Goal: Task Accomplishment & Management: Manage account settings

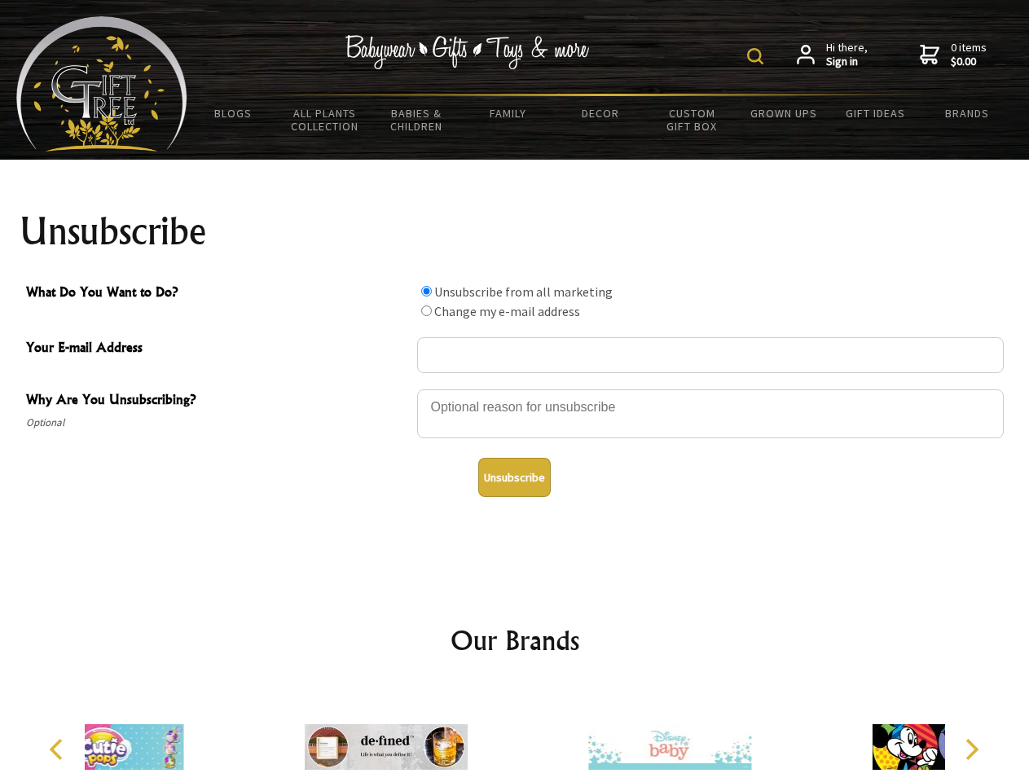
click at [758, 56] on img at bounding box center [755, 56] width 16 height 16
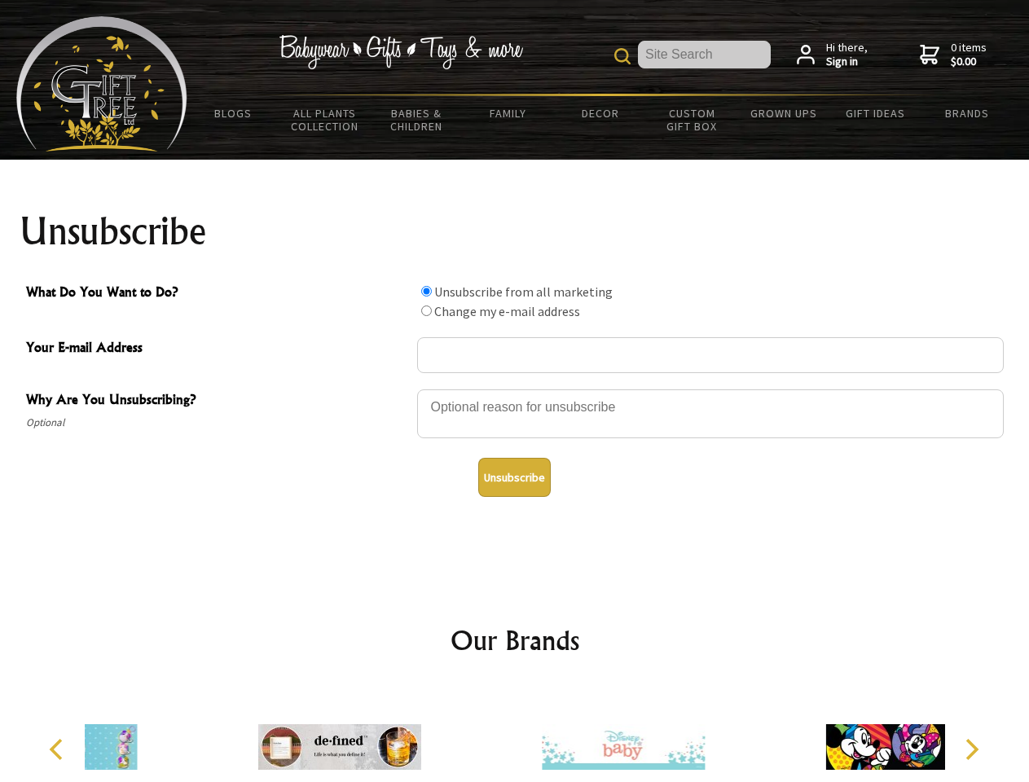
click at [515, 389] on div at bounding box center [710, 416] width 587 height 57
click at [426, 291] on input "What Do You Want to Do?" at bounding box center [426, 291] width 11 height 11
click at [426, 310] on input "What Do You Want to Do?" at bounding box center [426, 311] width 11 height 11
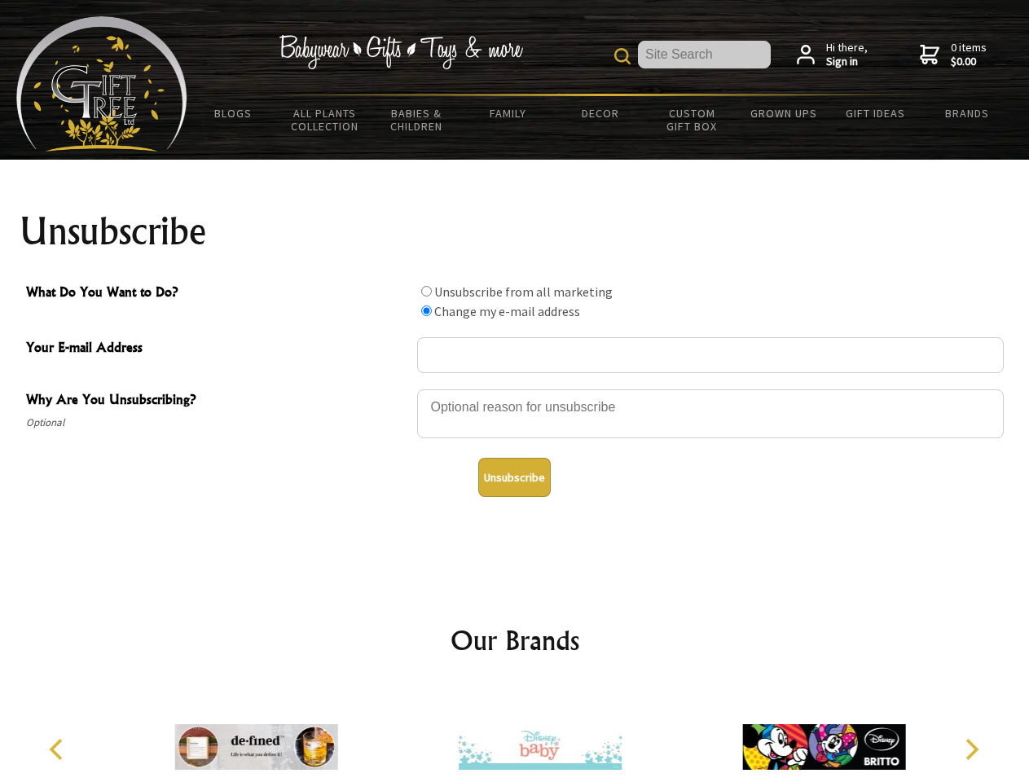
radio input "true"
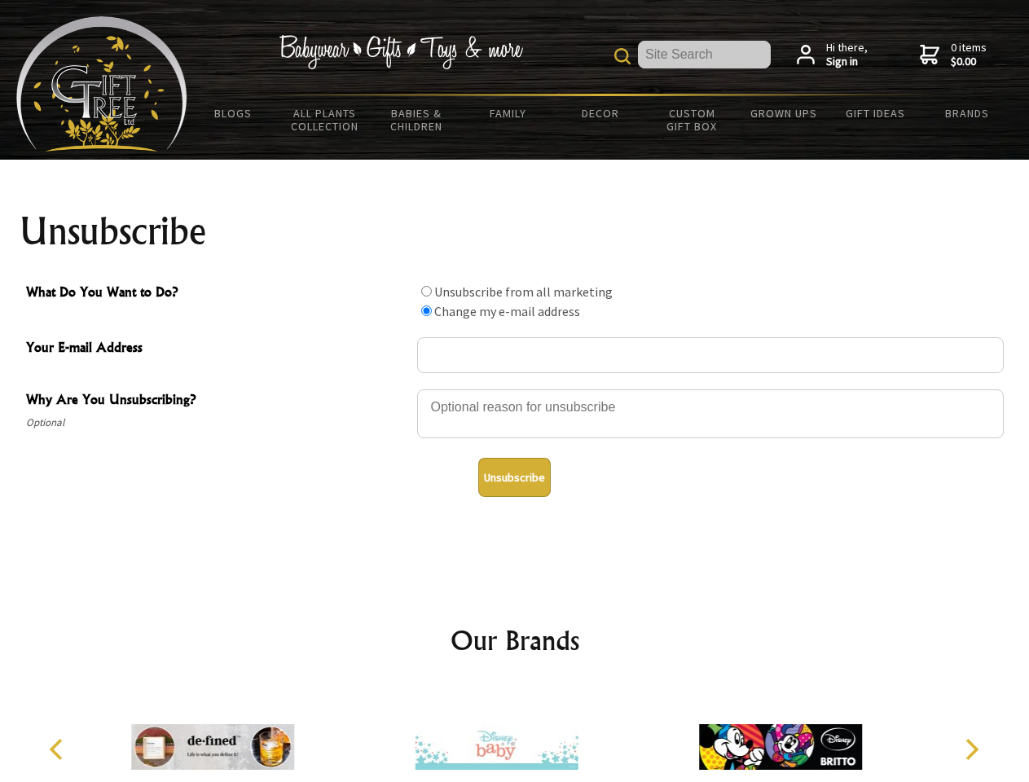
click at [514, 477] on button "Unsubscribe" at bounding box center [514, 477] width 73 height 39
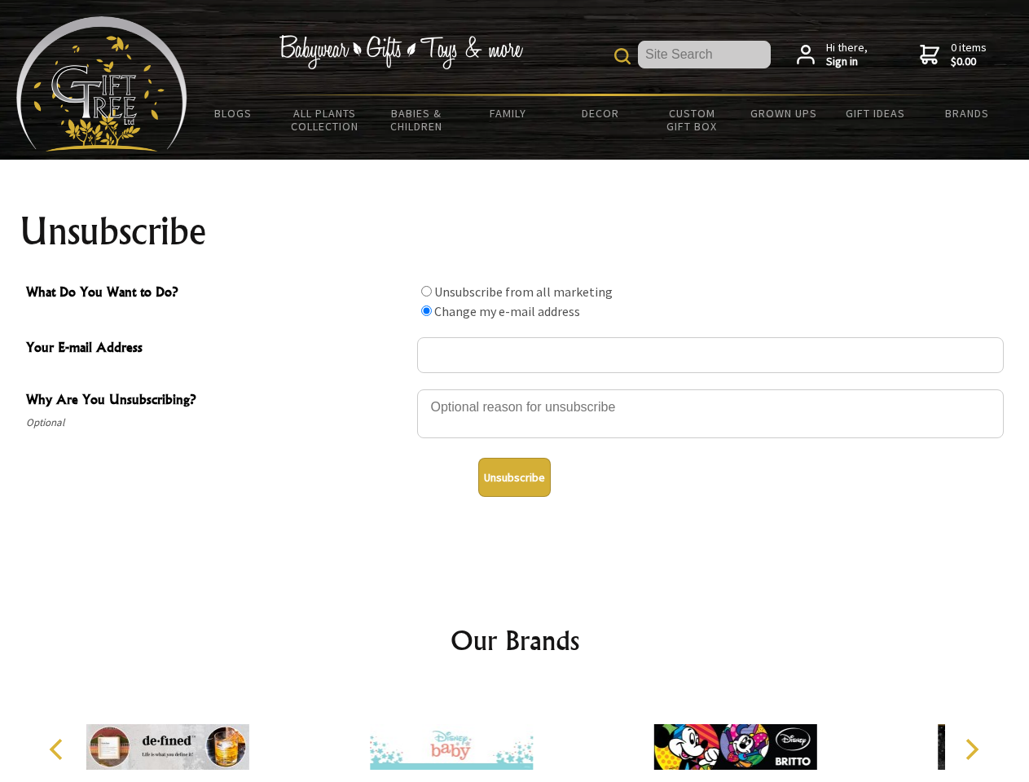
click at [515, 734] on img at bounding box center [451, 747] width 163 height 122
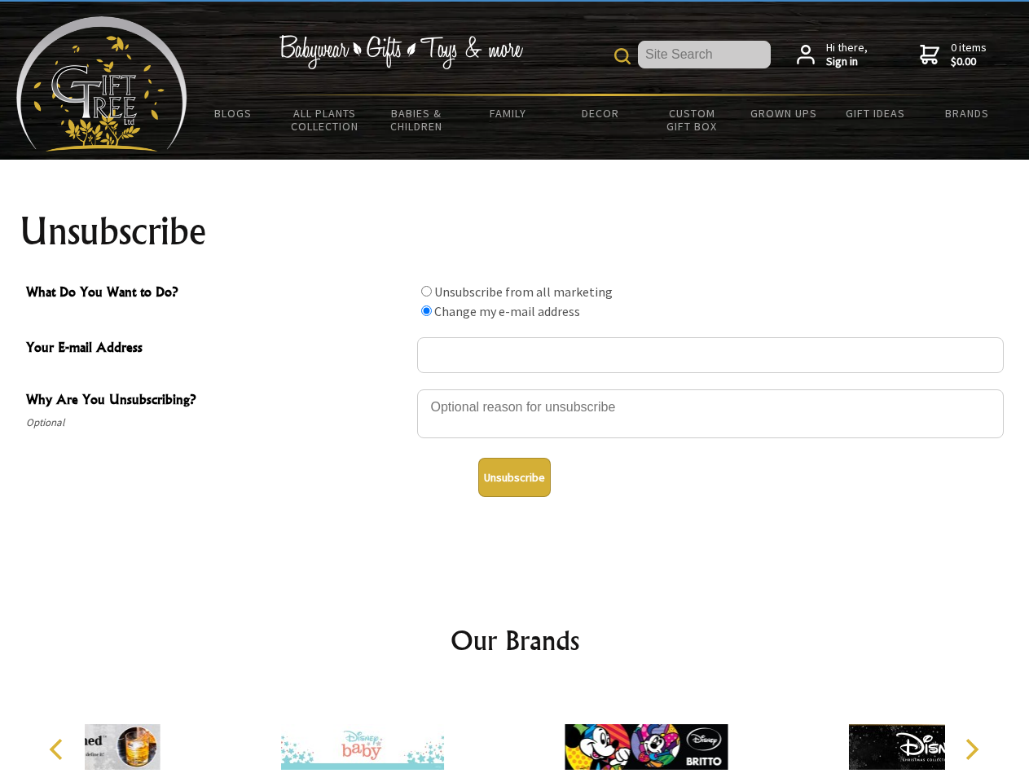
click at [59, 750] on icon "Previous" at bounding box center [57, 749] width 21 height 21
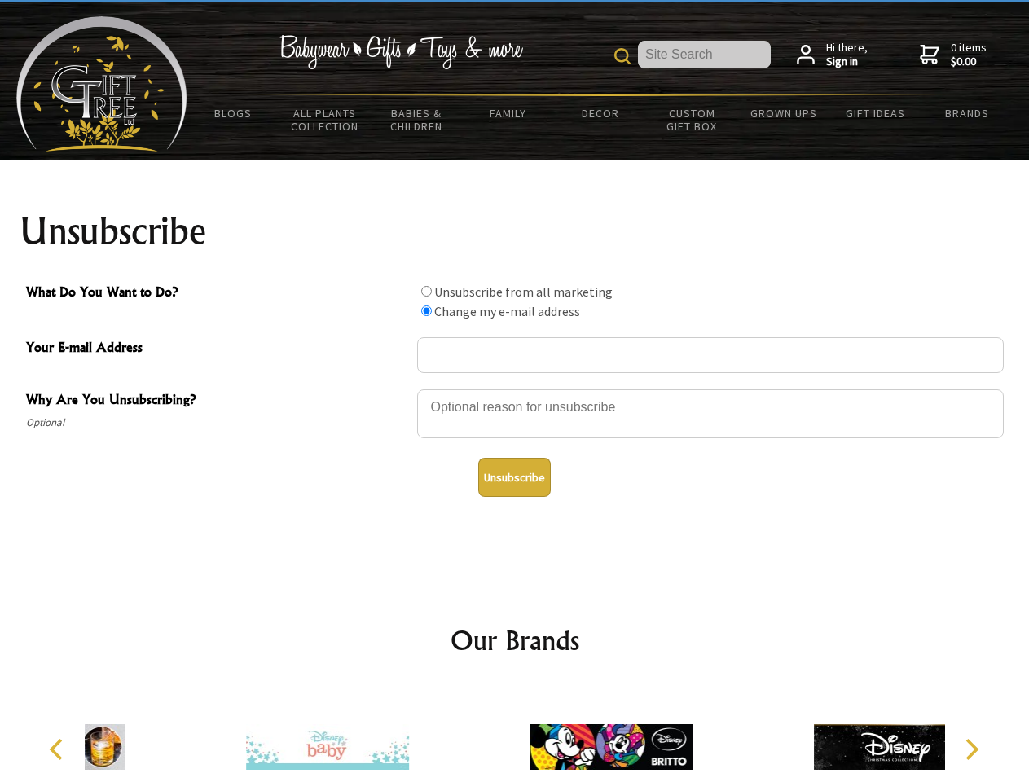
click at [971, 750] on icon "Next" at bounding box center [970, 749] width 21 height 21
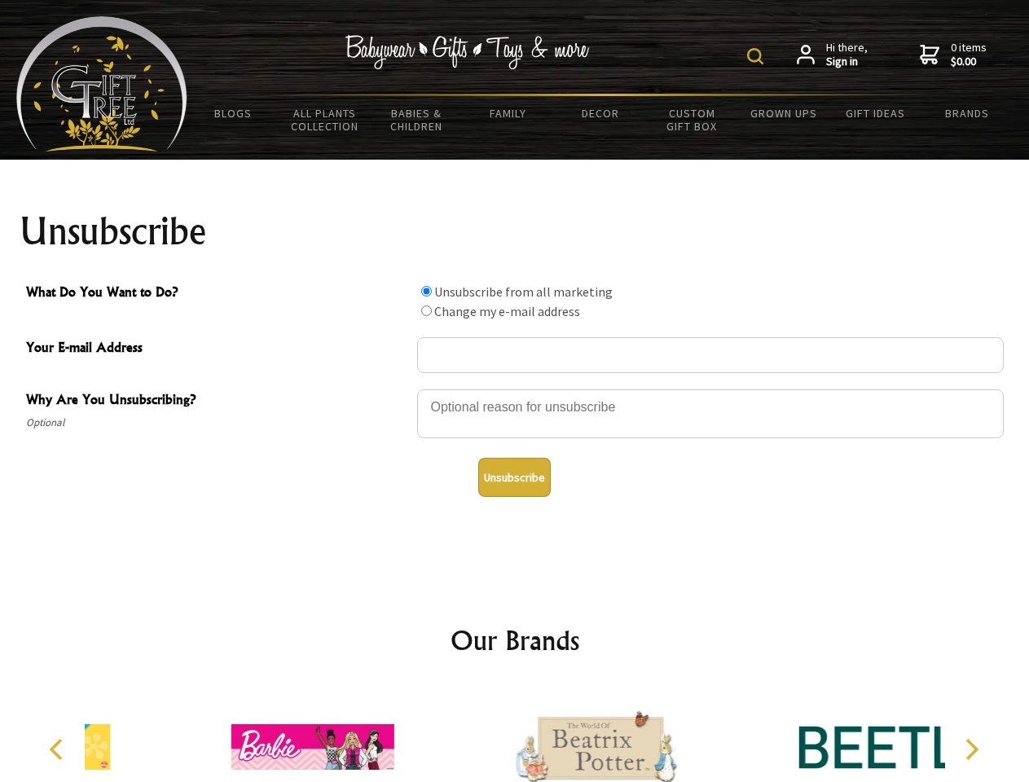
click at [758, 56] on img at bounding box center [755, 56] width 16 height 16
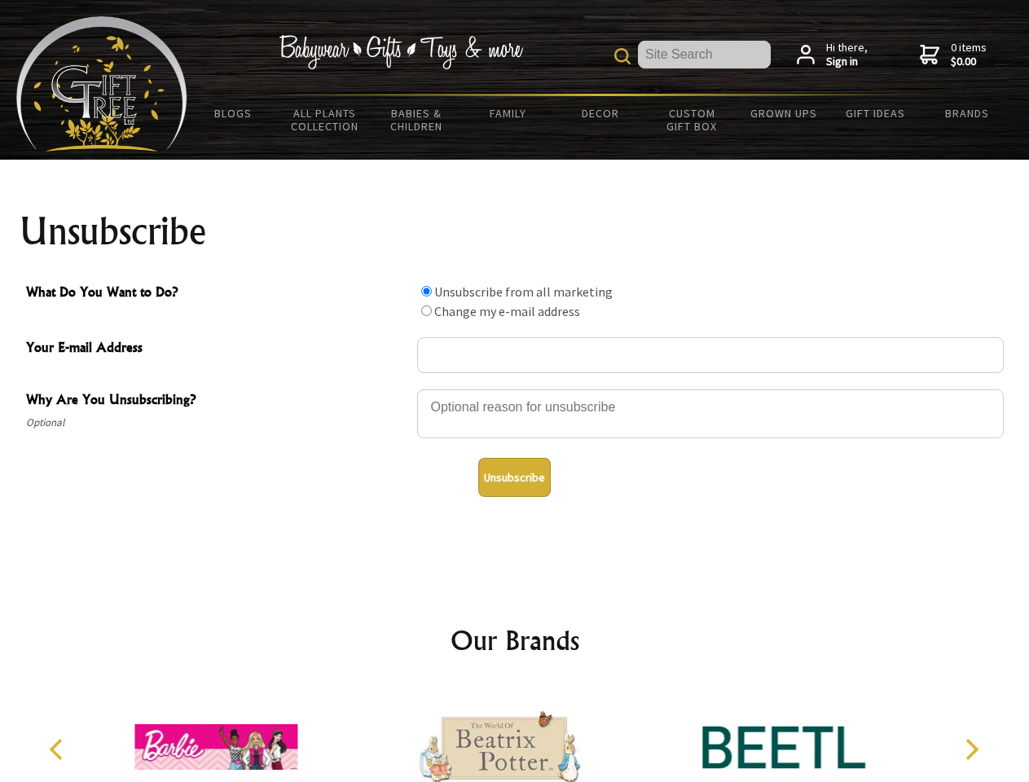
click at [515, 389] on div at bounding box center [710, 416] width 587 height 57
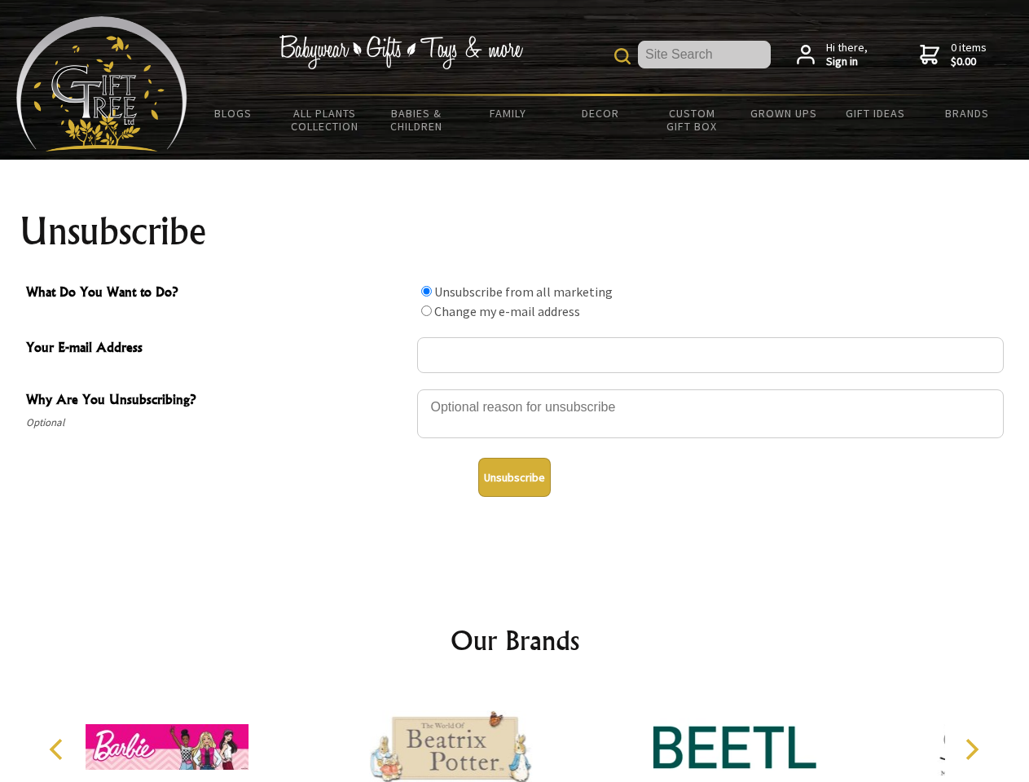
click at [426, 291] on input "What Do You Want to Do?" at bounding box center [426, 291] width 11 height 11
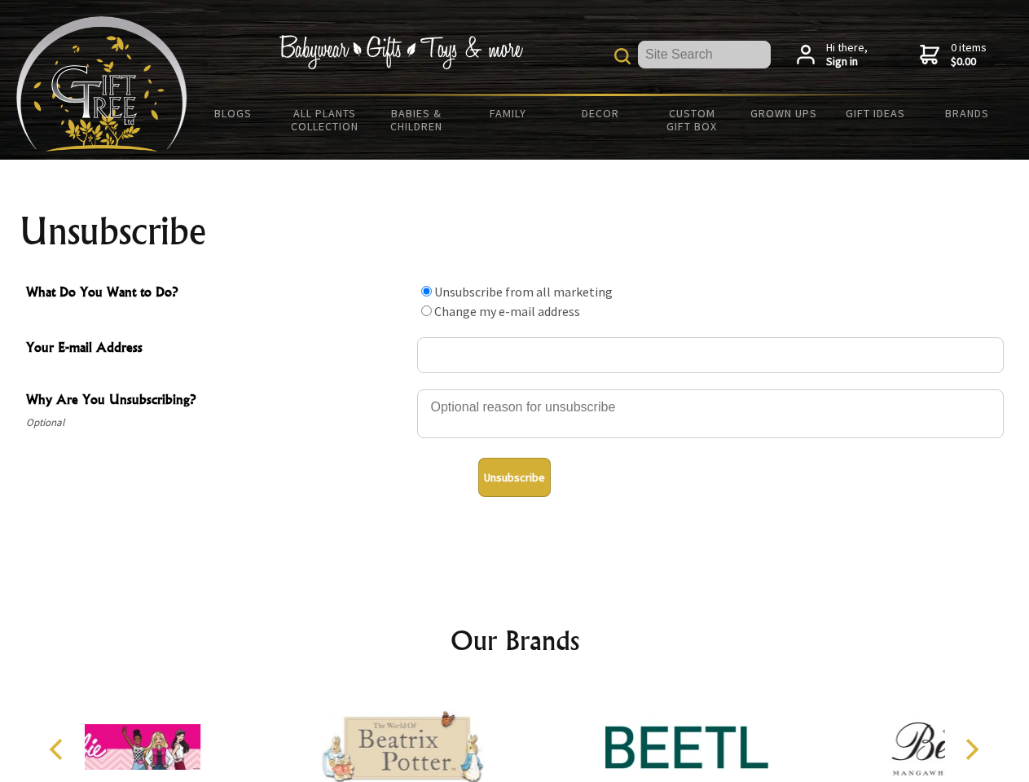
click at [426, 310] on input "What Do You Want to Do?" at bounding box center [426, 311] width 11 height 11
radio input "true"
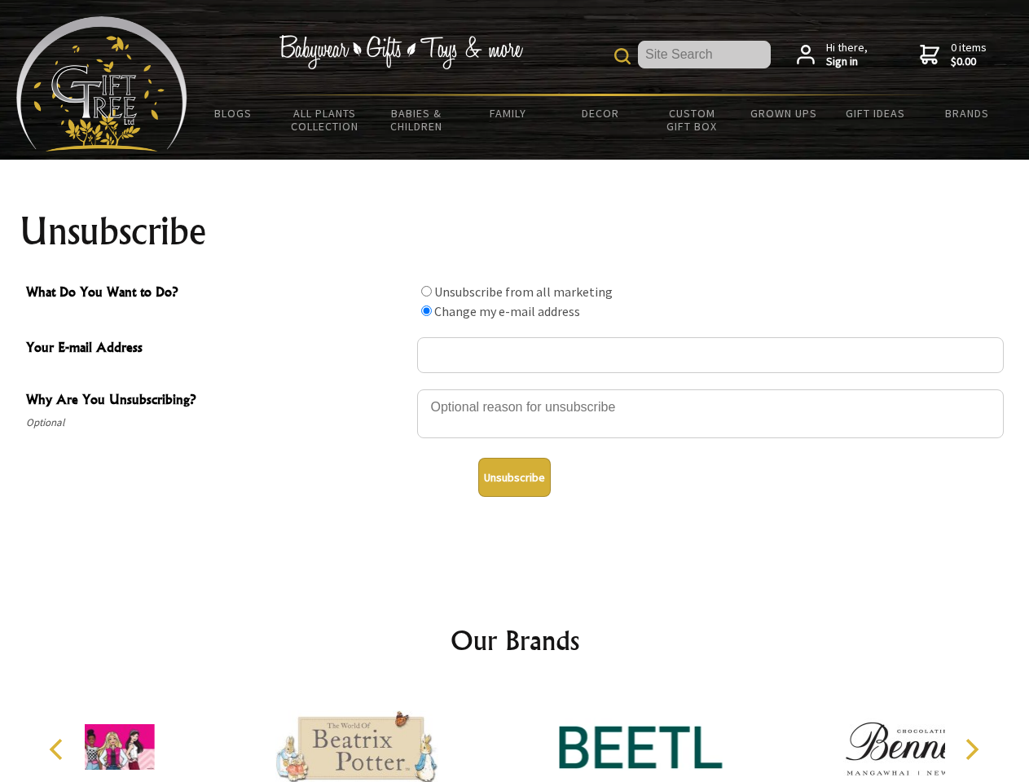
click at [514, 477] on button "Unsubscribe" at bounding box center [514, 477] width 73 height 39
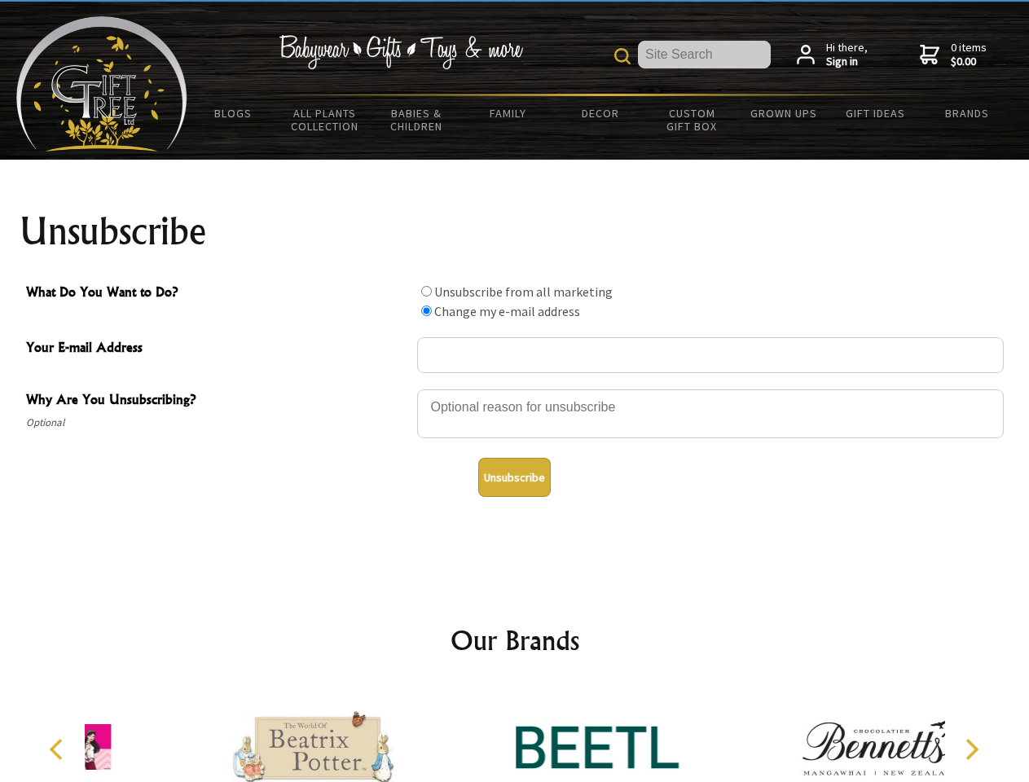
click at [515, 734] on div at bounding box center [597, 749] width 284 height 127
click at [59, 750] on icon "Previous" at bounding box center [57, 749] width 21 height 21
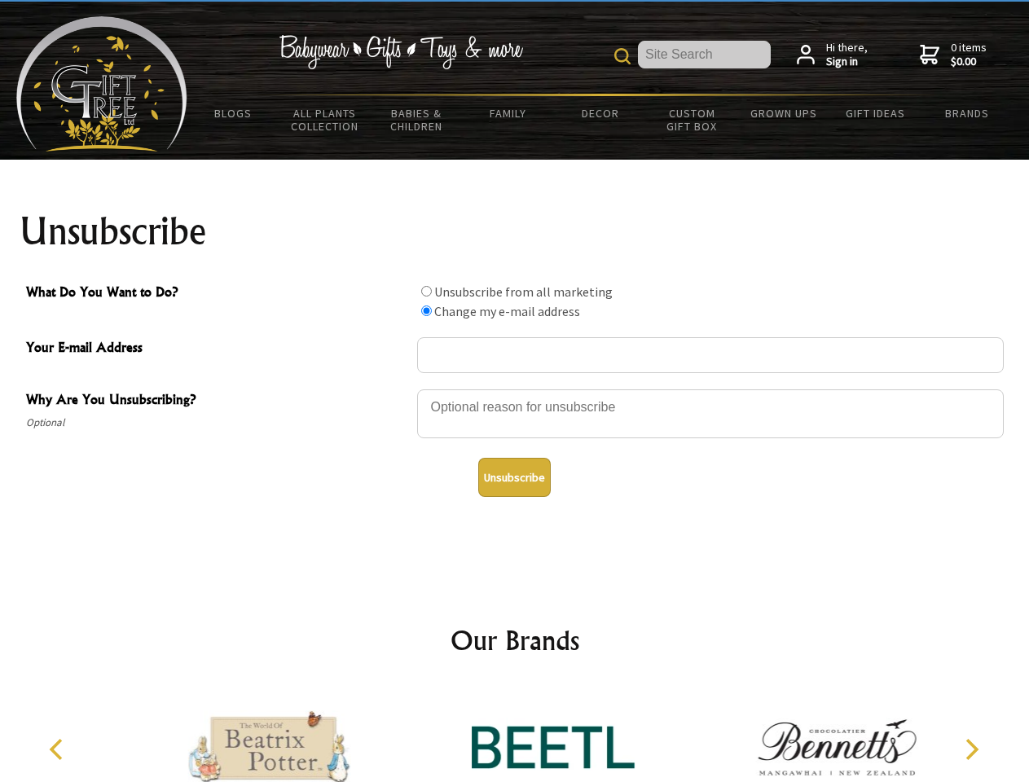
click at [971, 750] on icon "Next" at bounding box center [970, 749] width 21 height 21
